Goal: Find specific page/section: Find specific page/section

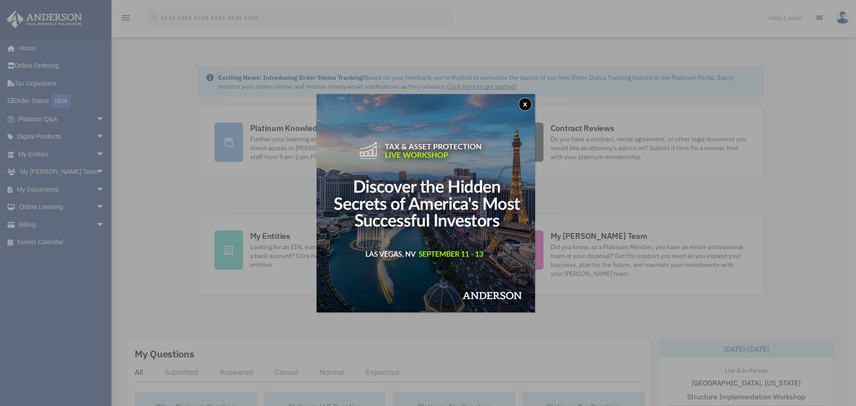
click at [528, 106] on button "x" at bounding box center [525, 104] width 13 height 13
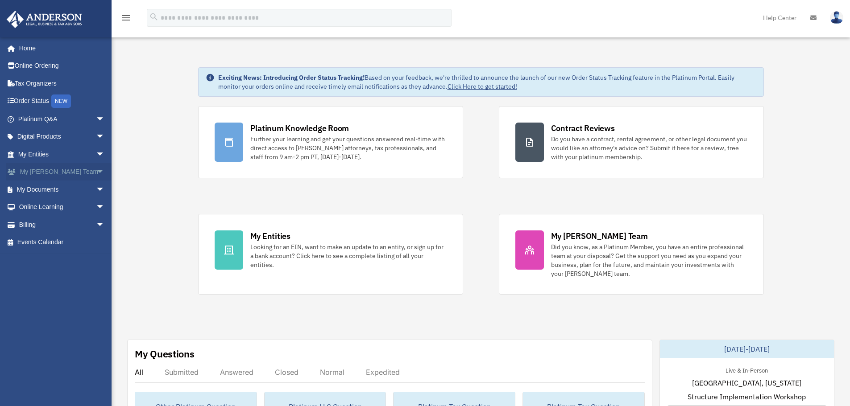
click at [96, 171] on span "arrow_drop_down" at bounding box center [105, 172] width 18 height 18
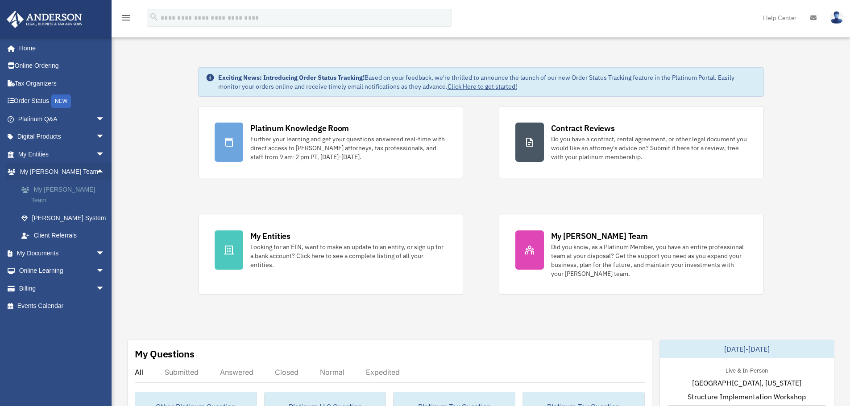
click at [74, 190] on link "My [PERSON_NAME] Team" at bounding box center [65, 195] width 106 height 29
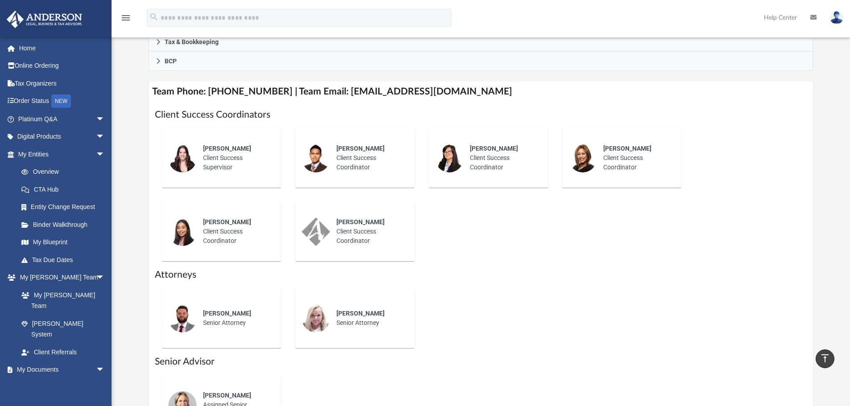
scroll to position [301, 0]
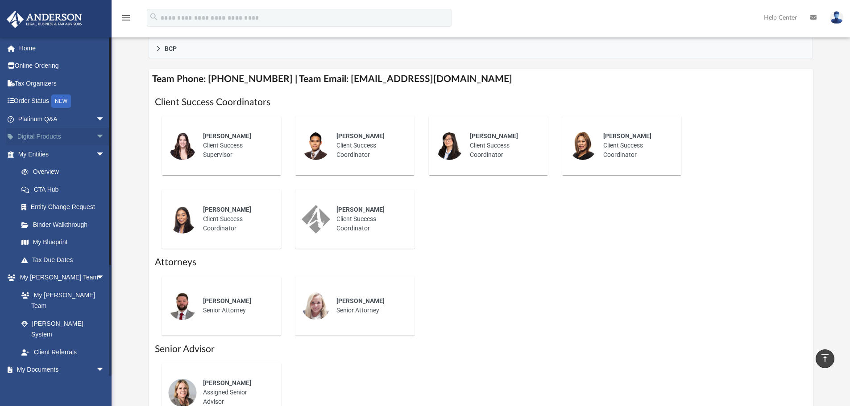
click at [96, 135] on span "arrow_drop_down" at bounding box center [105, 137] width 18 height 18
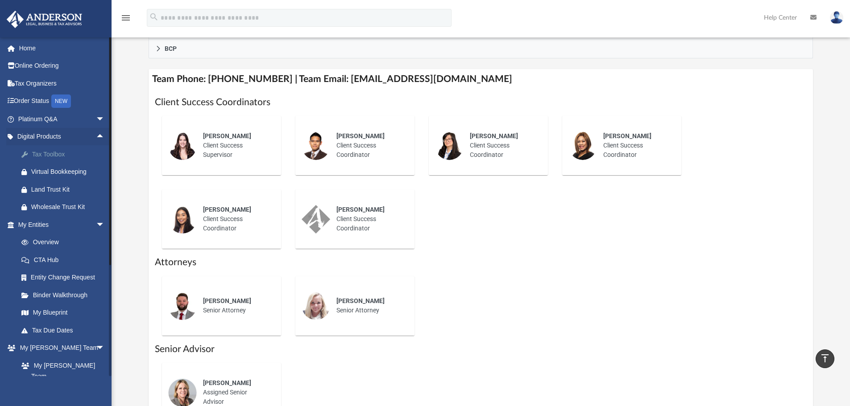
click at [54, 154] on div "Tax Toolbox" at bounding box center [69, 154] width 76 height 11
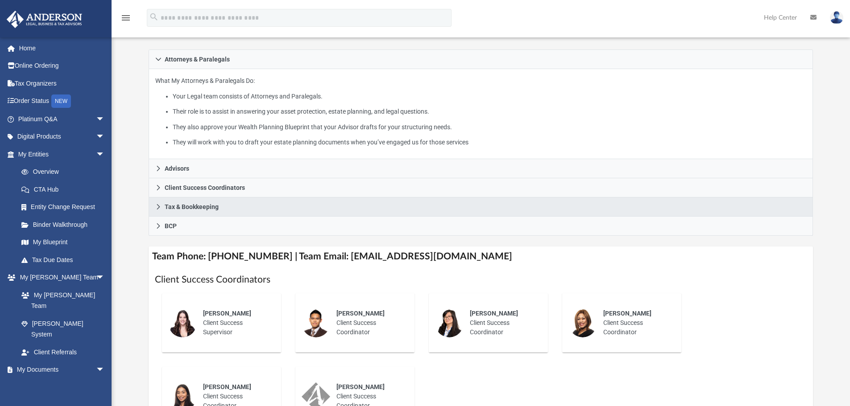
scroll to position [125, 0]
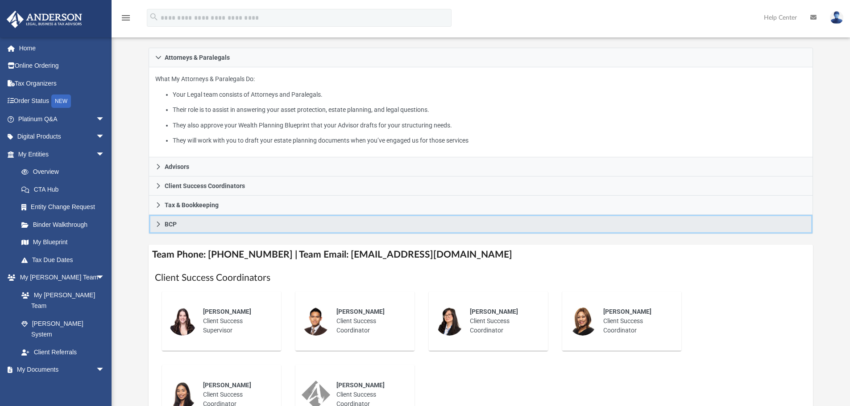
click at [169, 226] on span "BCP" at bounding box center [171, 224] width 12 height 6
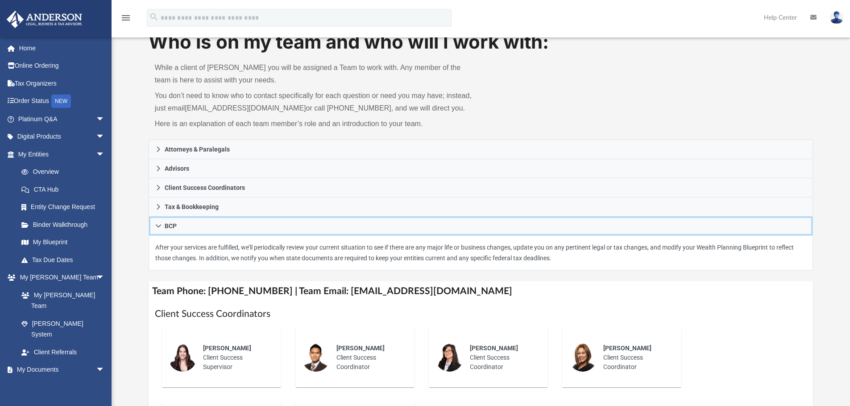
scroll to position [0, 0]
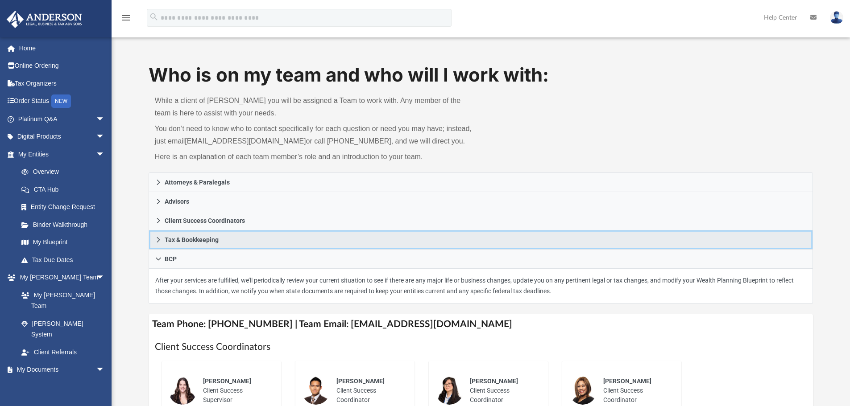
click at [160, 239] on icon at bounding box center [158, 240] width 6 height 6
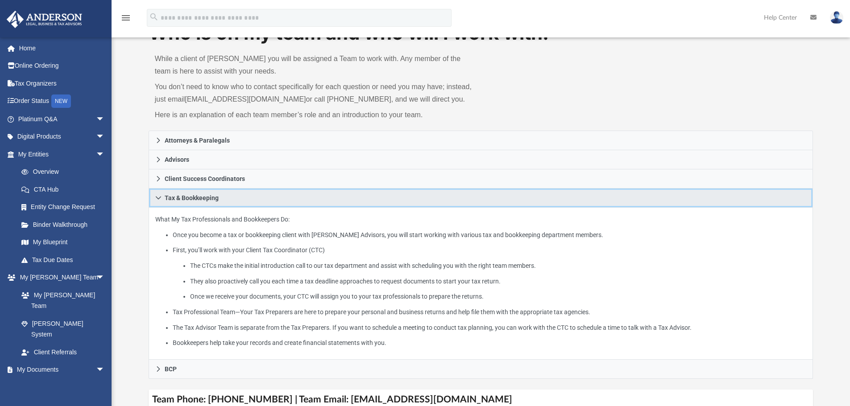
scroll to position [268, 0]
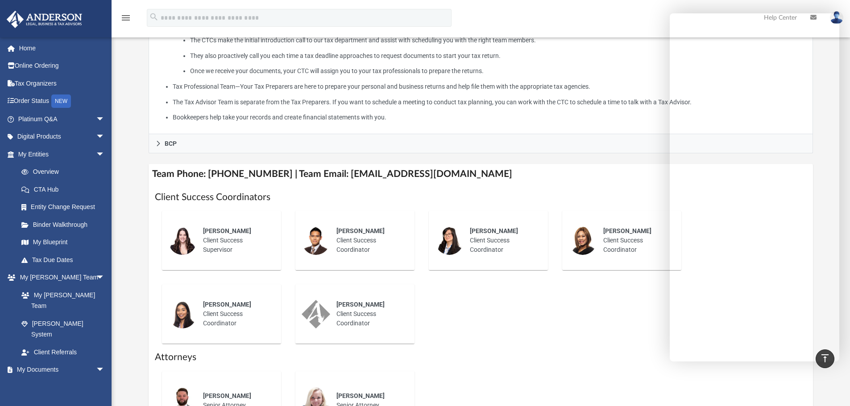
click at [663, 312] on div "[PERSON_NAME] Client Success Supervisor [PERSON_NAME] Client Success Coordinato…" at bounding box center [481, 277] width 652 height 147
click at [611, 336] on div "[PERSON_NAME] Client Success Supervisor [PERSON_NAME] Client Success Coordinato…" at bounding box center [481, 277] width 652 height 147
click at [651, 21] on div "menu search Site Menu add [EMAIL_ADDRESS][DOMAIN_NAME] My Profile Reset Passwor…" at bounding box center [425, 22] width 836 height 30
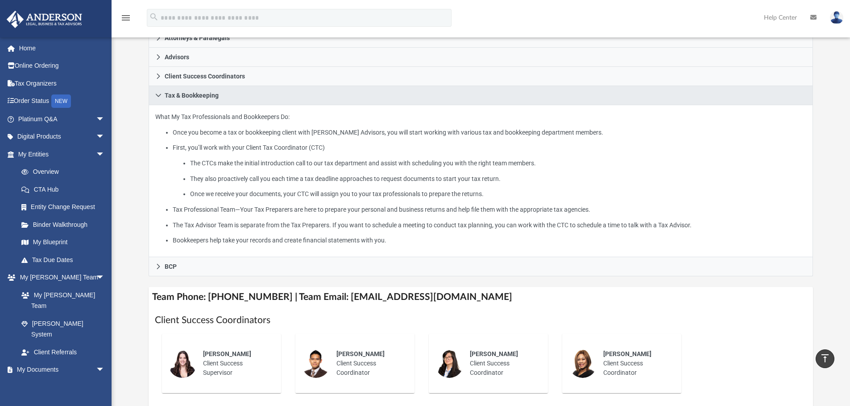
scroll to position [89, 0]
